Goal: Transaction & Acquisition: Purchase product/service

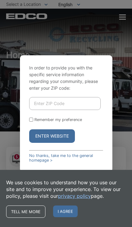
click at [69, 110] on input "Enter ZIP Code" at bounding box center [65, 103] width 72 height 13
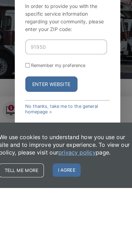
type input "91950"
click at [29, 118] on input "Remember my preference" at bounding box center [31, 120] width 4 height 4
checkbox input "true"
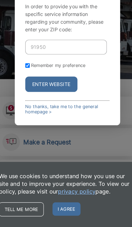
click at [55, 95] on button "Enter Website" at bounding box center [52, 102] width 46 height 14
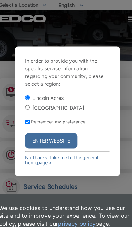
scroll to position [78, 0]
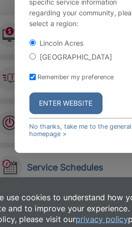
click at [51, 117] on button "Enter Website" at bounding box center [52, 124] width 46 height 14
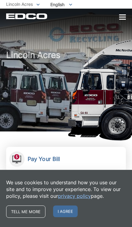
click at [66, 212] on span "I agree" at bounding box center [65, 212] width 25 height 12
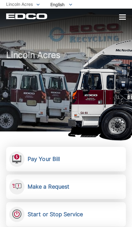
click at [101, 30] on div "Lincoln Acres" at bounding box center [66, 70] width 120 height 123
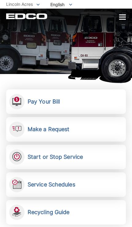
scroll to position [68, 0]
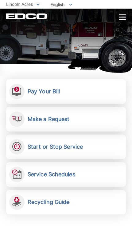
click at [51, 90] on h2 "Pay Your Bill" at bounding box center [44, 91] width 32 height 7
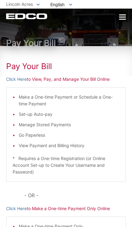
click at [42, 78] on p "Click Here to View, Pay, and Manage Your Bill Online" at bounding box center [66, 79] width 120 height 7
click at [15, 80] on link "Click Here" at bounding box center [16, 79] width 21 height 7
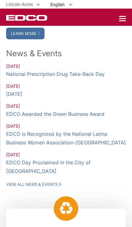
scroll to position [552, 0]
